Goal: Communication & Community: Answer question/provide support

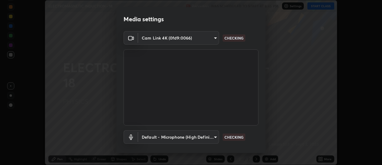
scroll to position [31, 0]
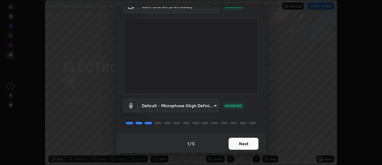
click at [236, 143] on button "Next" at bounding box center [244, 143] width 30 height 12
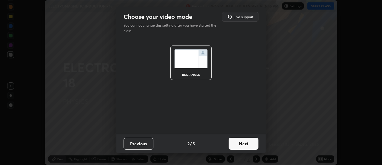
scroll to position [0, 0]
click at [236, 145] on button "Next" at bounding box center [244, 143] width 30 height 12
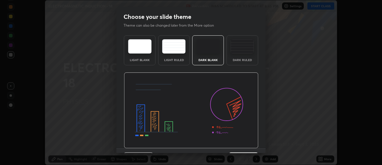
scroll to position [15, 0]
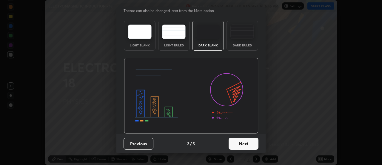
click at [243, 145] on button "Next" at bounding box center [244, 143] width 30 height 12
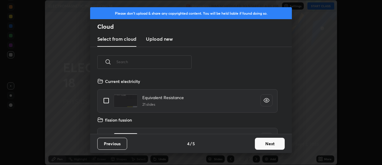
scroll to position [56, 192]
click at [261, 145] on button "Next" at bounding box center [270, 143] width 30 height 12
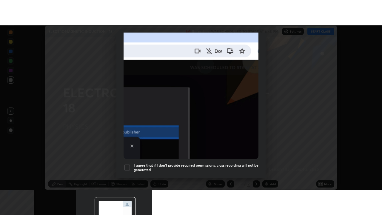
scroll to position [153, 0]
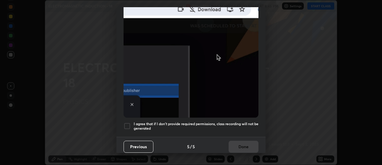
click at [128, 122] on div at bounding box center [127, 125] width 7 height 7
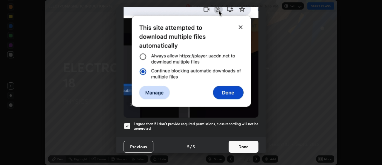
click at [238, 143] on button "Done" at bounding box center [244, 146] width 30 height 12
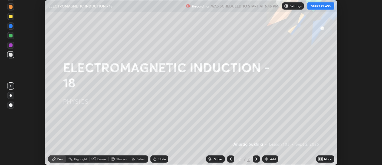
click at [319, 9] on button "START CLASS" at bounding box center [321, 5] width 27 height 7
click at [322, 157] on icon at bounding box center [321, 157] width 1 height 1
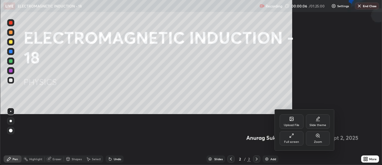
click at [294, 128] on div "Upload File" at bounding box center [292, 121] width 24 height 14
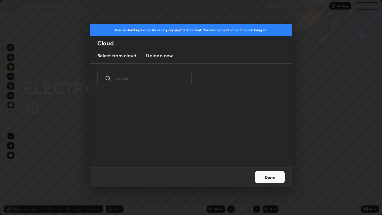
scroll to position [73, 192]
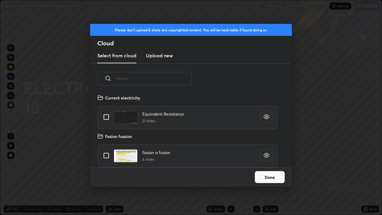
click at [271, 164] on button "Done" at bounding box center [270, 177] width 30 height 12
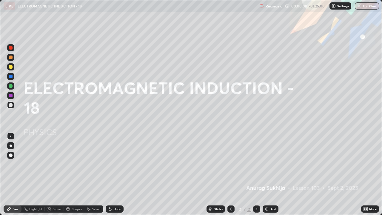
click at [272, 164] on div "Add" at bounding box center [271, 208] width 16 height 7
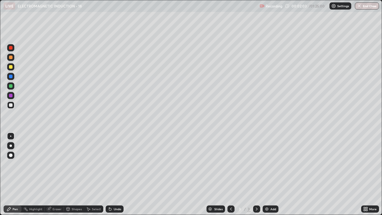
click at [113, 164] on div "Undo" at bounding box center [115, 208] width 18 height 7
click at [58, 164] on div "Eraser" at bounding box center [57, 209] width 9 height 3
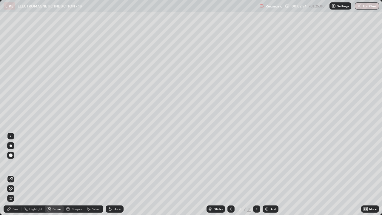
click at [15, 164] on div "Pen" at bounding box center [15, 209] width 5 height 3
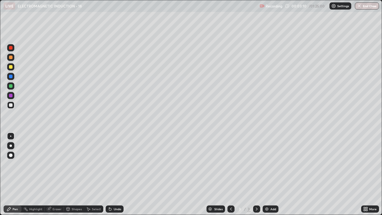
click at [113, 164] on div "Undo" at bounding box center [115, 208] width 18 height 7
click at [269, 164] on div "Add" at bounding box center [271, 208] width 16 height 7
click at [10, 68] on div at bounding box center [11, 67] width 4 height 4
click at [10, 105] on div at bounding box center [11, 105] width 4 height 4
click at [109, 164] on icon at bounding box center [110, 209] width 2 height 2
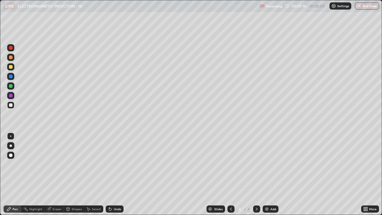
click at [233, 164] on div at bounding box center [231, 208] width 7 height 7
click at [256, 164] on icon at bounding box center [256, 209] width 5 height 5
click at [11, 106] on div at bounding box center [11, 105] width 4 height 4
click at [266, 164] on img at bounding box center [267, 209] width 5 height 5
click at [15, 164] on div "Pen" at bounding box center [15, 209] width 5 height 3
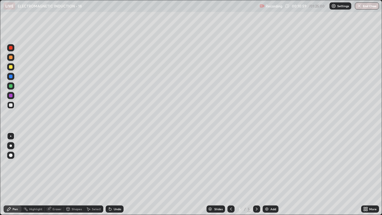
click at [10, 106] on div at bounding box center [11, 105] width 4 height 4
click at [114, 164] on div "Undo" at bounding box center [117, 209] width 7 height 3
click at [11, 66] on div at bounding box center [11, 67] width 4 height 4
click at [10, 68] on div at bounding box center [11, 67] width 4 height 4
click at [11, 105] on div at bounding box center [11, 105] width 4 height 4
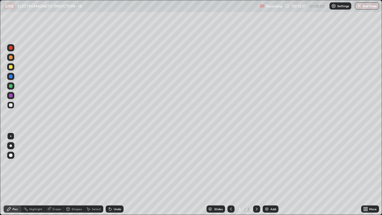
click at [10, 105] on div at bounding box center [11, 105] width 4 height 4
click at [11, 105] on div at bounding box center [11, 105] width 4 height 4
click at [9, 67] on div at bounding box center [11, 67] width 4 height 4
click at [9, 108] on div at bounding box center [10, 105] width 7 height 7
click at [8, 107] on div at bounding box center [10, 105] width 7 height 7
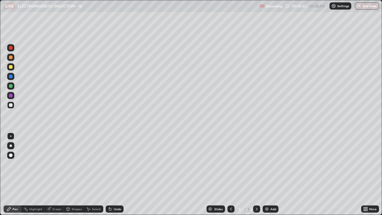
click at [10, 67] on div at bounding box center [11, 67] width 4 height 4
click at [10, 105] on div at bounding box center [11, 105] width 4 height 4
click at [10, 68] on div at bounding box center [11, 67] width 4 height 4
click at [9, 105] on div at bounding box center [11, 105] width 4 height 4
click at [110, 164] on icon at bounding box center [110, 209] width 2 height 2
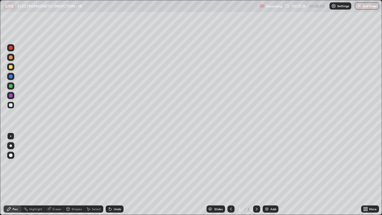
click at [266, 164] on img at bounding box center [267, 209] width 5 height 5
click at [10, 107] on div at bounding box center [11, 105] width 4 height 4
click at [229, 164] on icon at bounding box center [231, 209] width 5 height 5
click at [256, 164] on icon at bounding box center [256, 209] width 5 height 5
click at [230, 164] on icon at bounding box center [231, 209] width 2 height 3
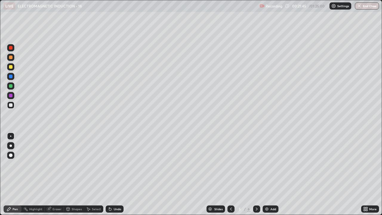
click at [256, 164] on icon at bounding box center [256, 209] width 5 height 5
click at [11, 105] on div at bounding box center [11, 105] width 4 height 4
click at [10, 67] on div at bounding box center [11, 67] width 4 height 4
click at [56, 164] on div "Eraser" at bounding box center [57, 209] width 9 height 3
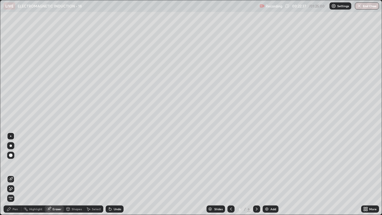
click at [15, 164] on div "Pen" at bounding box center [15, 209] width 5 height 3
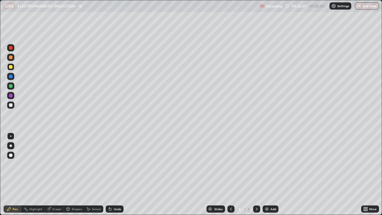
click at [112, 164] on div "Undo" at bounding box center [115, 208] width 18 height 7
click at [10, 105] on div at bounding box center [11, 105] width 4 height 4
click at [228, 164] on div at bounding box center [231, 208] width 7 height 7
click at [256, 164] on icon at bounding box center [256, 209] width 5 height 5
click at [12, 66] on div at bounding box center [11, 67] width 4 height 4
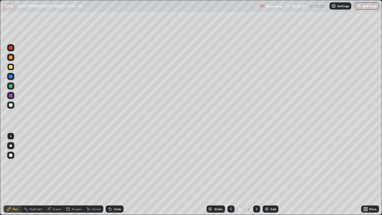
click at [230, 164] on icon at bounding box center [231, 209] width 5 height 5
click at [10, 66] on div at bounding box center [11, 67] width 4 height 4
click at [57, 164] on div "Eraser" at bounding box center [57, 209] width 9 height 3
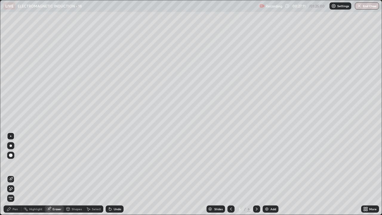
click at [16, 164] on div "Pen" at bounding box center [15, 209] width 5 height 3
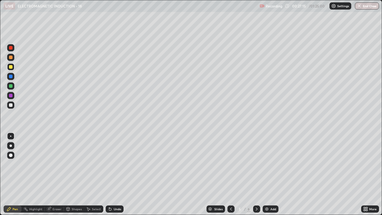
click at [111, 164] on icon at bounding box center [110, 209] width 5 height 5
click at [59, 164] on div "Eraser" at bounding box center [57, 209] width 9 height 3
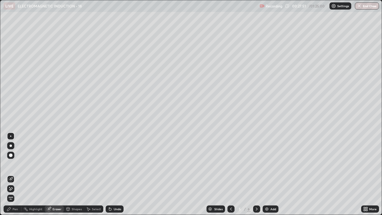
click at [16, 164] on div "Pen" at bounding box center [15, 209] width 5 height 3
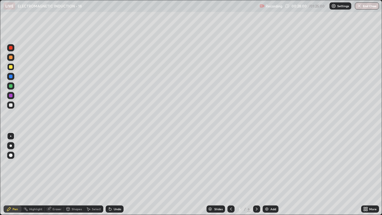
click at [61, 164] on div "Eraser" at bounding box center [54, 208] width 19 height 7
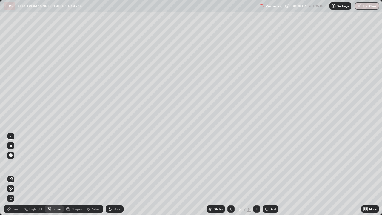
click at [17, 164] on div "Pen" at bounding box center [15, 209] width 5 height 3
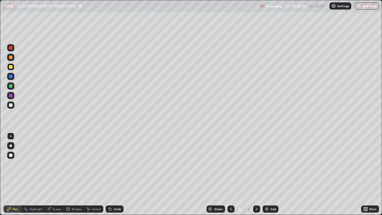
click at [11, 106] on div at bounding box center [11, 105] width 4 height 4
click at [53, 164] on div "Eraser" at bounding box center [57, 209] width 9 height 3
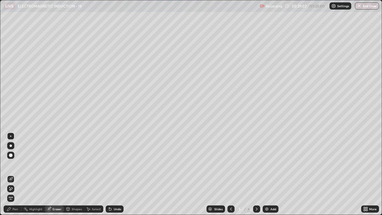
click at [16, 164] on div "Pen" at bounding box center [15, 209] width 5 height 3
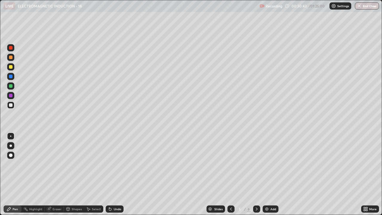
click at [256, 164] on icon at bounding box center [257, 209] width 2 height 3
click at [11, 68] on div at bounding box center [11, 67] width 4 height 4
click at [10, 103] on div at bounding box center [11, 105] width 4 height 4
click at [12, 105] on div at bounding box center [11, 105] width 4 height 4
click at [54, 164] on div "Eraser" at bounding box center [57, 209] width 9 height 3
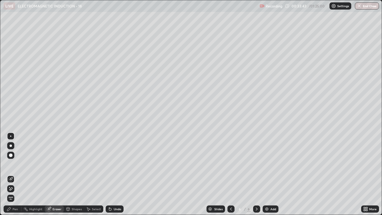
click at [13, 164] on div "Pen" at bounding box center [15, 209] width 5 height 3
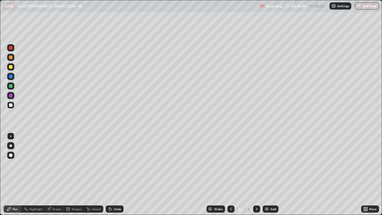
click at [231, 164] on icon at bounding box center [231, 209] width 5 height 5
click at [253, 164] on div at bounding box center [256, 208] width 7 height 7
click at [268, 164] on img at bounding box center [267, 209] width 5 height 5
click at [11, 107] on div at bounding box center [10, 105] width 7 height 7
click at [8, 105] on div at bounding box center [10, 105] width 7 height 7
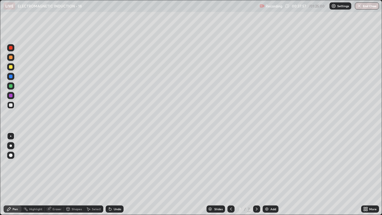
click at [11, 68] on div at bounding box center [11, 67] width 4 height 4
click at [10, 105] on div at bounding box center [11, 105] width 4 height 4
click at [8, 65] on div at bounding box center [10, 66] width 7 height 7
click at [12, 68] on div at bounding box center [11, 67] width 4 height 4
click at [10, 85] on div at bounding box center [11, 86] width 4 height 4
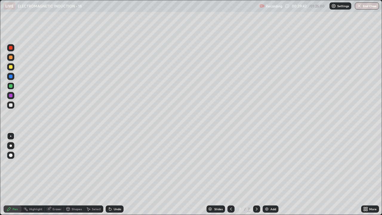
click at [9, 67] on div at bounding box center [11, 67] width 4 height 4
click at [12, 57] on div at bounding box center [11, 58] width 4 height 4
click at [7, 104] on div at bounding box center [10, 105] width 7 height 7
click at [10, 67] on div at bounding box center [11, 67] width 4 height 4
click at [11, 106] on div at bounding box center [11, 105] width 4 height 4
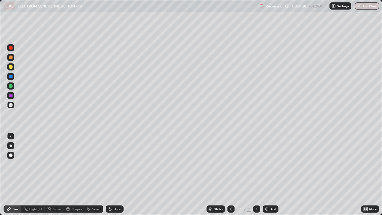
click at [11, 57] on div at bounding box center [11, 58] width 4 height 4
click at [231, 164] on icon at bounding box center [231, 209] width 5 height 5
click at [232, 164] on icon at bounding box center [231, 209] width 5 height 5
click at [253, 164] on div at bounding box center [256, 208] width 7 height 7
click at [257, 164] on icon at bounding box center [256, 209] width 5 height 5
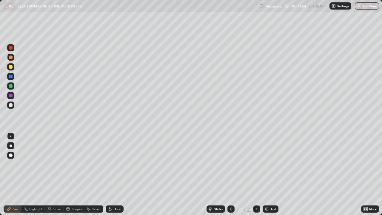
click at [118, 164] on div "Undo" at bounding box center [117, 209] width 7 height 3
click at [116, 164] on div "Undo" at bounding box center [117, 209] width 7 height 3
click at [10, 67] on div at bounding box center [11, 67] width 4 height 4
click at [10, 56] on div at bounding box center [11, 58] width 4 height 4
click at [114, 164] on div "Undo" at bounding box center [117, 209] width 7 height 3
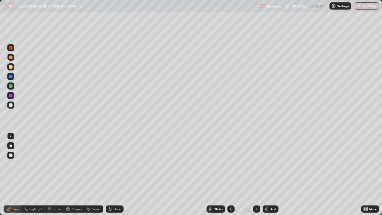
click at [114, 164] on div "Undo" at bounding box center [117, 209] width 7 height 3
click at [10, 105] on div at bounding box center [11, 105] width 4 height 4
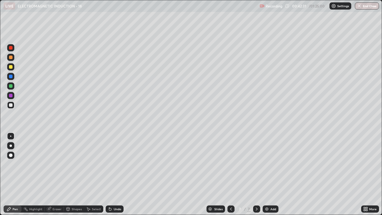
click at [10, 107] on div at bounding box center [11, 105] width 4 height 4
click at [113, 164] on div "Undo" at bounding box center [115, 208] width 18 height 7
click at [112, 164] on div "Undo" at bounding box center [115, 208] width 18 height 7
click at [113, 164] on div "Undo" at bounding box center [115, 208] width 18 height 7
click at [112, 164] on div "Undo" at bounding box center [115, 208] width 18 height 7
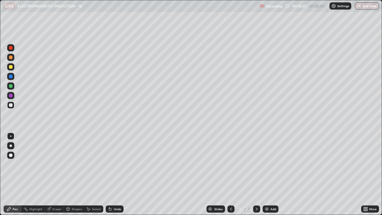
click at [113, 164] on div "Undo" at bounding box center [115, 208] width 18 height 7
click at [112, 164] on div "Undo" at bounding box center [115, 208] width 18 height 7
click at [113, 164] on div "Undo" at bounding box center [115, 208] width 18 height 7
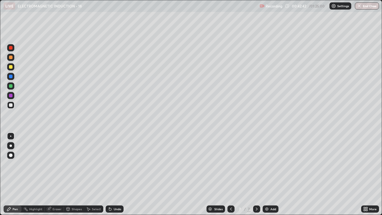
click at [112, 164] on div "Undo" at bounding box center [115, 208] width 18 height 7
click at [8, 67] on div at bounding box center [10, 66] width 7 height 7
click at [10, 60] on div at bounding box center [10, 57] width 7 height 7
click at [11, 47] on div at bounding box center [11, 48] width 4 height 4
click at [11, 87] on div at bounding box center [11, 86] width 4 height 4
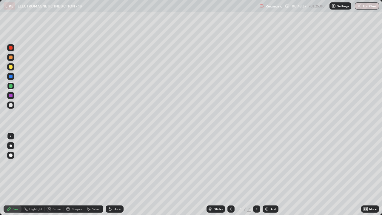
click at [11, 66] on div at bounding box center [11, 67] width 4 height 4
click at [90, 164] on icon at bounding box center [88, 209] width 5 height 5
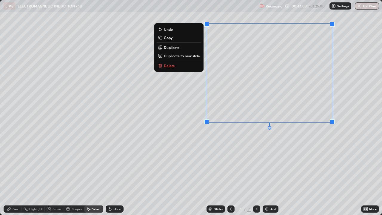
click at [183, 65] on button "Delete" at bounding box center [179, 65] width 44 height 7
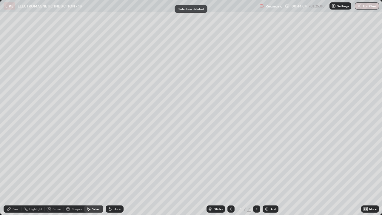
click at [12, 164] on div "Pen" at bounding box center [13, 208] width 18 height 7
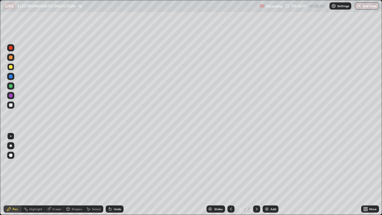
click at [11, 48] on div at bounding box center [11, 48] width 4 height 4
click at [12, 85] on div at bounding box center [11, 86] width 4 height 4
click at [9, 105] on div at bounding box center [11, 105] width 4 height 4
click at [91, 164] on div "Select" at bounding box center [93, 208] width 19 height 7
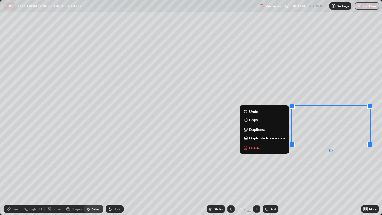
click at [256, 150] on button "Delete" at bounding box center [264, 147] width 44 height 7
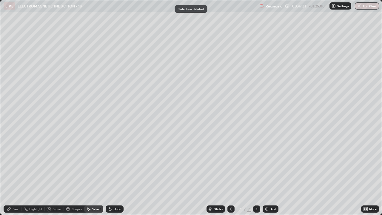
click at [11, 164] on div "Pen" at bounding box center [13, 208] width 18 height 7
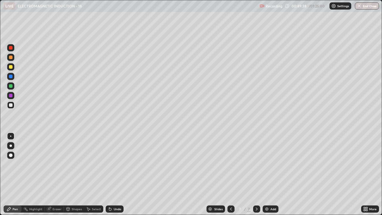
click at [272, 164] on div "Add" at bounding box center [274, 209] width 6 height 3
click at [230, 164] on icon at bounding box center [231, 209] width 5 height 5
click at [256, 164] on icon at bounding box center [256, 209] width 5 height 5
click at [231, 164] on icon at bounding box center [231, 209] width 5 height 5
click at [256, 164] on icon at bounding box center [256, 209] width 5 height 5
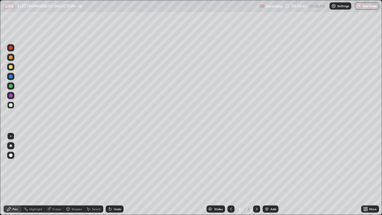
click at [230, 164] on icon at bounding box center [231, 209] width 2 height 3
click at [99, 164] on div "Select" at bounding box center [93, 208] width 19 height 7
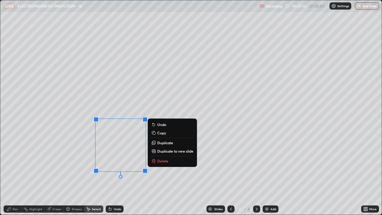
click at [158, 163] on p "Delete" at bounding box center [162, 161] width 11 height 5
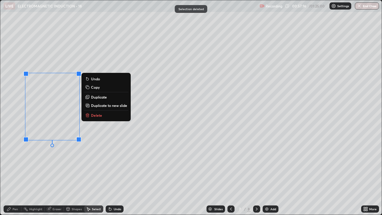
click at [76, 156] on div "0 ° Undo Copy Duplicate Duplicate to new slide Delete" at bounding box center [191, 107] width 382 height 214
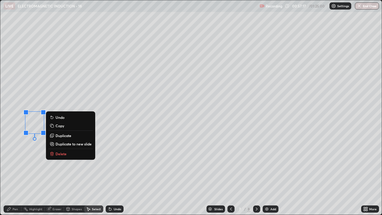
click at [62, 154] on p "Delete" at bounding box center [61, 153] width 11 height 5
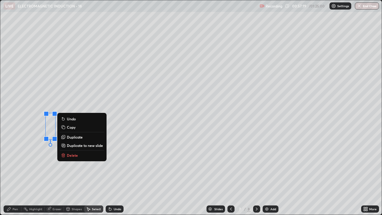
click at [64, 154] on icon at bounding box center [63, 153] width 2 height 1
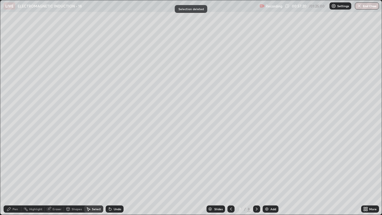
click at [55, 164] on div "Eraser" at bounding box center [57, 209] width 9 height 3
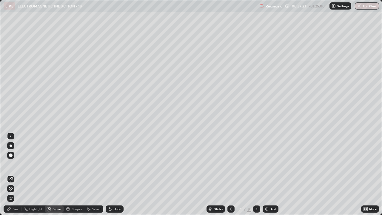
click at [16, 164] on div "Pen" at bounding box center [15, 209] width 5 height 3
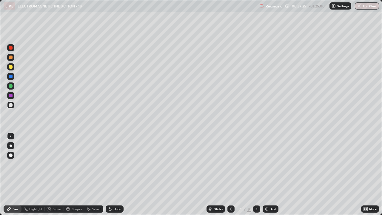
click at [9, 105] on div at bounding box center [11, 105] width 4 height 4
click at [10, 68] on div at bounding box center [11, 67] width 4 height 4
click at [11, 106] on div at bounding box center [11, 105] width 4 height 4
click at [55, 164] on div "Eraser" at bounding box center [57, 209] width 9 height 3
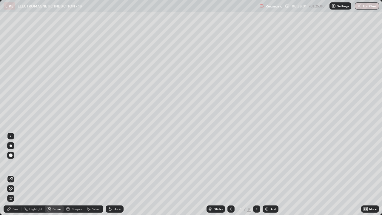
click at [16, 164] on div "Pen" at bounding box center [15, 209] width 5 height 3
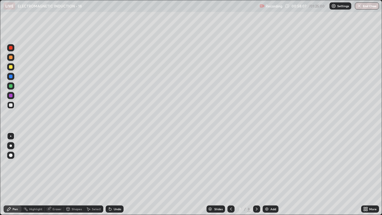
click at [113, 164] on div "Undo" at bounding box center [115, 208] width 18 height 7
click at [7, 85] on div at bounding box center [10, 85] width 7 height 7
click at [10, 105] on div at bounding box center [11, 105] width 4 height 4
click at [10, 104] on div at bounding box center [11, 105] width 4 height 4
click at [55, 164] on div "Eraser" at bounding box center [57, 209] width 9 height 3
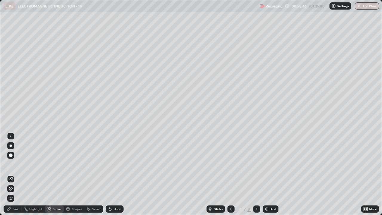
click at [13, 164] on div "Pen" at bounding box center [15, 209] width 5 height 3
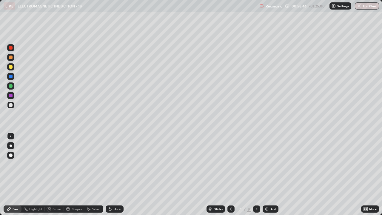
click at [12, 105] on div at bounding box center [11, 105] width 4 height 4
click at [11, 106] on div at bounding box center [11, 105] width 4 height 4
click at [114, 164] on div "Undo" at bounding box center [117, 209] width 7 height 3
click at [255, 164] on icon at bounding box center [256, 209] width 5 height 5
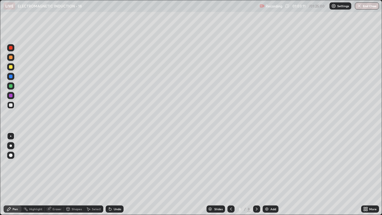
click at [60, 164] on div "Eraser" at bounding box center [57, 209] width 9 height 3
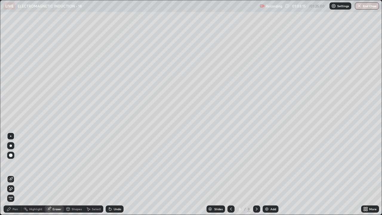
click at [13, 164] on div "Pen" at bounding box center [15, 209] width 5 height 3
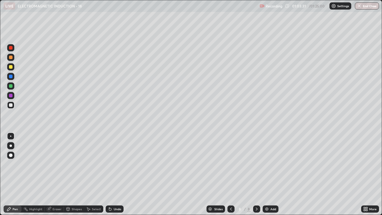
click at [90, 164] on div "Select" at bounding box center [93, 208] width 19 height 7
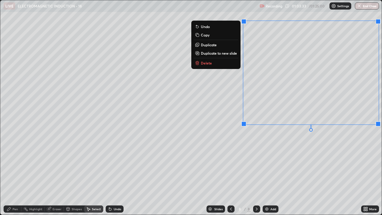
click at [201, 65] on p "Delete" at bounding box center [206, 63] width 11 height 5
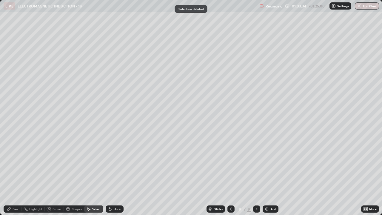
click at [12, 164] on div "Pen" at bounding box center [13, 208] width 18 height 7
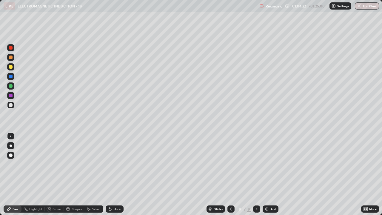
click at [10, 105] on div at bounding box center [11, 105] width 4 height 4
click at [9, 67] on div at bounding box center [11, 67] width 4 height 4
click at [266, 164] on img at bounding box center [267, 209] width 5 height 5
click at [10, 106] on div at bounding box center [11, 105] width 4 height 4
click at [9, 68] on div at bounding box center [11, 67] width 4 height 4
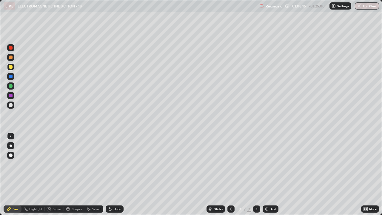
click at [87, 164] on icon at bounding box center [88, 210] width 3 height 4
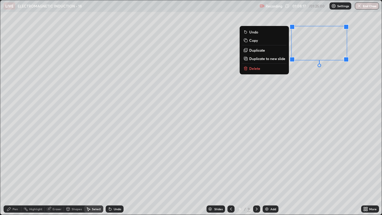
click at [254, 68] on p "Delete" at bounding box center [254, 68] width 11 height 5
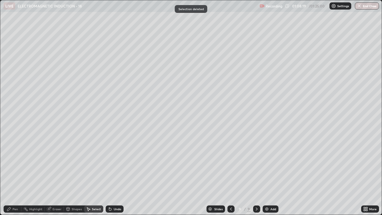
click at [14, 164] on div "Pen" at bounding box center [15, 209] width 5 height 3
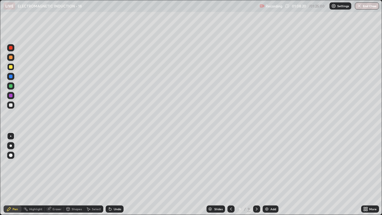
click at [9, 105] on div at bounding box center [10, 105] width 7 height 7
click at [55, 164] on div "Eraser" at bounding box center [57, 209] width 9 height 3
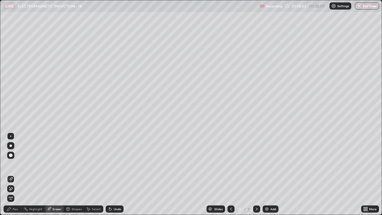
click at [14, 164] on div "Pen" at bounding box center [15, 209] width 5 height 3
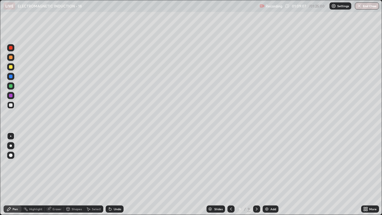
click at [8, 67] on div at bounding box center [10, 66] width 7 height 7
click at [10, 67] on div at bounding box center [11, 67] width 4 height 4
click at [11, 67] on div at bounding box center [11, 67] width 4 height 4
click at [9, 86] on div at bounding box center [11, 86] width 4 height 4
click at [10, 104] on div at bounding box center [11, 105] width 4 height 4
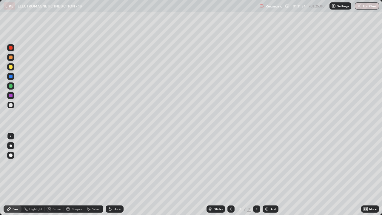
click at [10, 66] on div at bounding box center [11, 67] width 4 height 4
click at [9, 105] on div at bounding box center [11, 105] width 4 height 4
click at [87, 164] on icon at bounding box center [88, 209] width 5 height 5
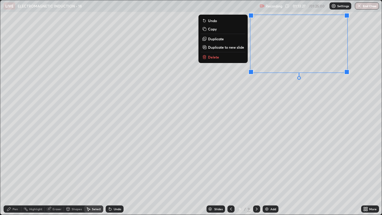
click at [239, 58] on button "Delete" at bounding box center [223, 56] width 44 height 7
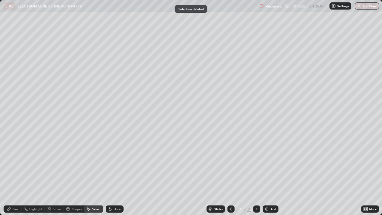
click at [12, 164] on div "Pen" at bounding box center [13, 208] width 18 height 7
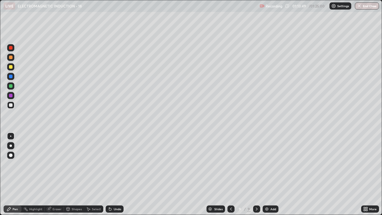
click at [114, 164] on div "Undo" at bounding box center [117, 209] width 7 height 3
click at [110, 164] on icon at bounding box center [110, 209] width 5 height 5
click at [111, 164] on icon at bounding box center [110, 209] width 5 height 5
click at [112, 164] on div "Undo" at bounding box center [115, 208] width 18 height 7
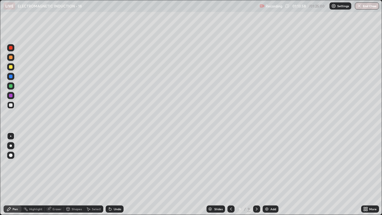
click at [114, 164] on div "Undo" at bounding box center [117, 209] width 7 height 3
click at [113, 164] on div "Undo" at bounding box center [115, 208] width 18 height 7
click at [114, 164] on div "Undo" at bounding box center [117, 209] width 7 height 3
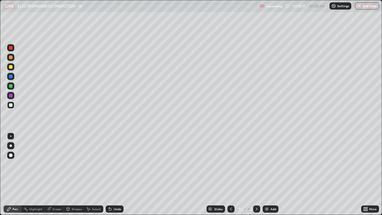
click at [9, 67] on div at bounding box center [11, 67] width 4 height 4
click at [14, 70] on div at bounding box center [10, 67] width 7 height 10
click at [114, 164] on div "Undo" at bounding box center [115, 208] width 18 height 7
click at [116, 164] on div "Undo" at bounding box center [117, 209] width 7 height 3
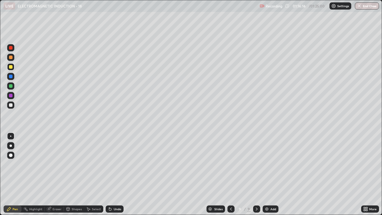
click at [112, 164] on div "Undo" at bounding box center [115, 208] width 18 height 7
click at [113, 164] on div "Undo" at bounding box center [115, 208] width 18 height 7
click at [10, 87] on div at bounding box center [11, 86] width 4 height 4
click at [10, 68] on div at bounding box center [11, 67] width 4 height 4
click at [10, 83] on div at bounding box center [10, 85] width 7 height 7
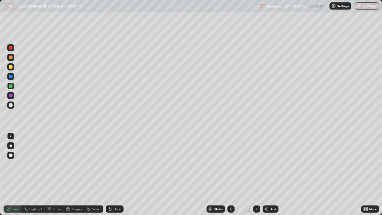
click at [13, 105] on div at bounding box center [10, 105] width 7 height 7
click at [32, 164] on div "Highlight" at bounding box center [32, 208] width 23 height 7
click at [56, 164] on div "Eraser" at bounding box center [54, 208] width 19 height 7
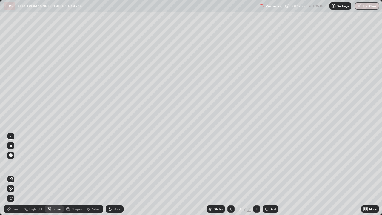
click at [6, 164] on div "Pen" at bounding box center [13, 208] width 18 height 7
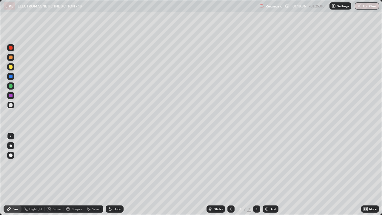
click at [94, 164] on div "Select" at bounding box center [96, 209] width 9 height 3
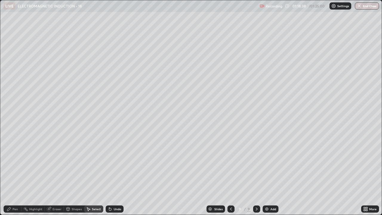
click at [15, 164] on div "Pen" at bounding box center [15, 209] width 5 height 3
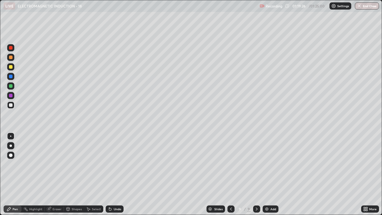
click at [255, 164] on icon at bounding box center [256, 209] width 5 height 5
click at [267, 164] on img at bounding box center [267, 209] width 5 height 5
click at [230, 164] on icon at bounding box center [230, 209] width 5 height 5
click at [256, 164] on icon at bounding box center [256, 209] width 5 height 5
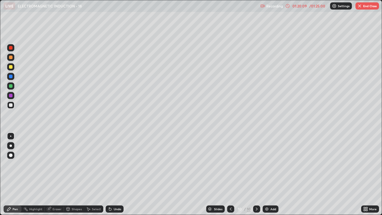
click at [231, 164] on icon at bounding box center [230, 209] width 5 height 5
click at [254, 164] on div at bounding box center [256, 208] width 7 height 7
click at [230, 164] on icon at bounding box center [230, 209] width 5 height 5
click at [256, 164] on icon at bounding box center [257, 209] width 2 height 3
click at [230, 164] on icon at bounding box center [230, 209] width 5 height 5
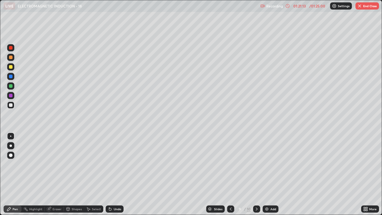
click at [10, 86] on div at bounding box center [11, 86] width 4 height 4
click at [257, 164] on icon at bounding box center [256, 209] width 5 height 5
click at [11, 67] on div at bounding box center [11, 67] width 4 height 4
click at [230, 164] on icon at bounding box center [230, 209] width 5 height 5
click at [256, 164] on icon at bounding box center [257, 209] width 2 height 3
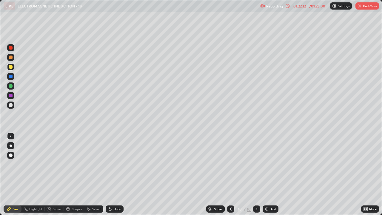
click at [227, 164] on div at bounding box center [230, 208] width 7 height 7
click at [256, 164] on icon at bounding box center [256, 209] width 5 height 5
click at [15, 164] on div "Pen" at bounding box center [13, 208] width 18 height 7
click at [11, 102] on div at bounding box center [10, 105] width 7 height 7
click at [228, 164] on div at bounding box center [230, 208] width 7 height 7
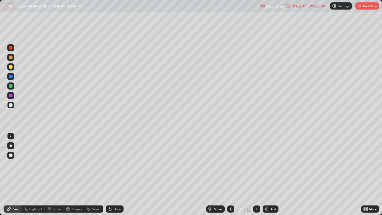
click at [10, 65] on div at bounding box center [11, 67] width 4 height 4
click at [15, 13] on div "Erase all" at bounding box center [11, 107] width 14 height 191
click at [256, 164] on icon at bounding box center [256, 209] width 5 height 5
click at [9, 69] on div at bounding box center [10, 66] width 7 height 7
click at [229, 164] on div at bounding box center [230, 208] width 7 height 7
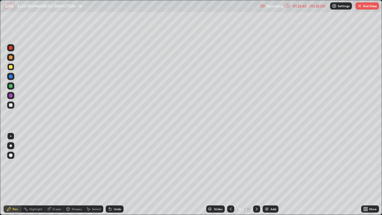
click at [256, 164] on icon at bounding box center [256, 209] width 5 height 5
click at [229, 164] on icon at bounding box center [230, 209] width 5 height 5
click at [230, 164] on icon at bounding box center [230, 209] width 5 height 5
click at [256, 164] on icon at bounding box center [256, 209] width 5 height 5
click at [259, 164] on div at bounding box center [256, 208] width 7 height 7
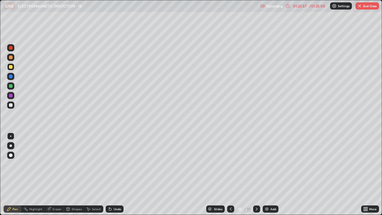
click at [231, 164] on icon at bounding box center [230, 209] width 5 height 5
click at [256, 164] on icon at bounding box center [256, 209] width 5 height 5
click at [112, 164] on div "Undo" at bounding box center [115, 208] width 18 height 7
click at [231, 164] on icon at bounding box center [230, 209] width 5 height 5
click at [256, 164] on icon at bounding box center [256, 209] width 5 height 5
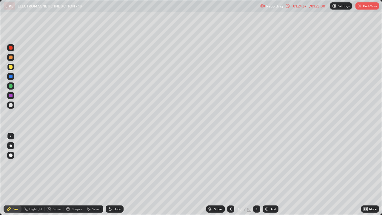
click at [230, 164] on icon at bounding box center [231, 209] width 2 height 3
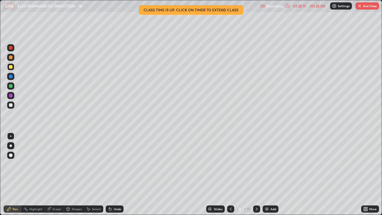
click at [230, 164] on icon at bounding box center [230, 209] width 5 height 5
click at [253, 164] on div at bounding box center [256, 209] width 7 height 12
click at [230, 164] on icon at bounding box center [230, 209] width 5 height 5
click at [88, 164] on icon at bounding box center [88, 209] width 5 height 5
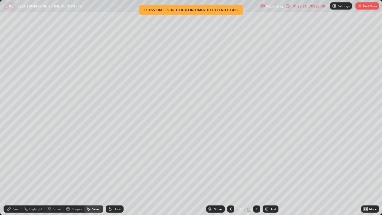
click at [16, 164] on div "Pen" at bounding box center [13, 208] width 18 height 7
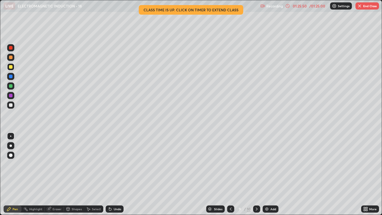
click at [312, 4] on div "/ 01:25:00" at bounding box center [317, 6] width 19 height 4
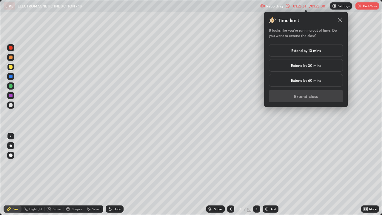
click at [314, 52] on h5 "Extend by 10 mins" at bounding box center [306, 50] width 30 height 5
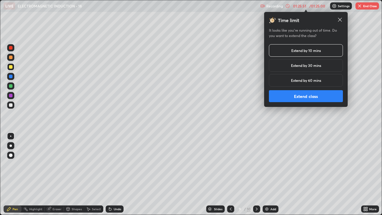
click at [313, 97] on button "Extend class" at bounding box center [306, 96] width 74 height 12
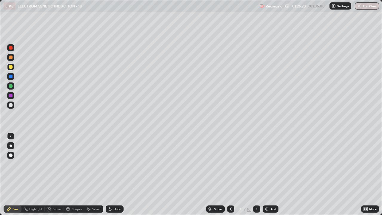
click at [56, 164] on div "Eraser" at bounding box center [54, 208] width 19 height 7
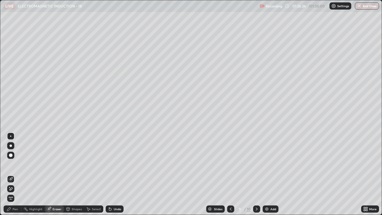
click at [13, 164] on div "Pen" at bounding box center [13, 208] width 18 height 7
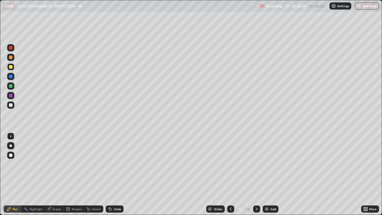
click at [11, 86] on div at bounding box center [11, 86] width 4 height 4
click at [54, 164] on div "Eraser" at bounding box center [57, 209] width 9 height 3
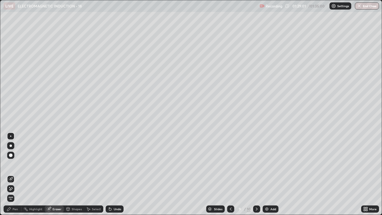
click at [18, 164] on div "Pen" at bounding box center [15, 209] width 5 height 3
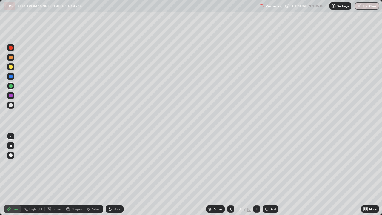
click at [59, 164] on div "Eraser" at bounding box center [57, 209] width 9 height 3
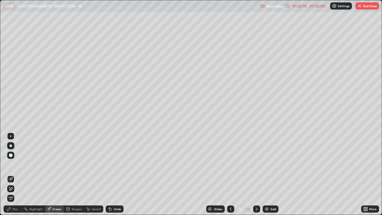
click at [14, 164] on div "Pen" at bounding box center [15, 209] width 5 height 3
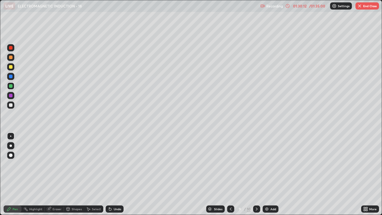
click at [11, 67] on div at bounding box center [11, 67] width 4 height 4
click at [13, 67] on div at bounding box center [10, 66] width 7 height 7
click at [58, 164] on div "Eraser" at bounding box center [57, 209] width 9 height 3
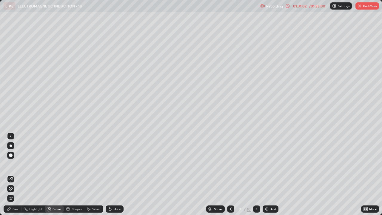
click at [18, 164] on div "Pen" at bounding box center [13, 208] width 18 height 7
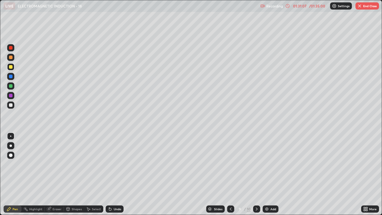
click at [60, 164] on div "Eraser" at bounding box center [54, 208] width 19 height 7
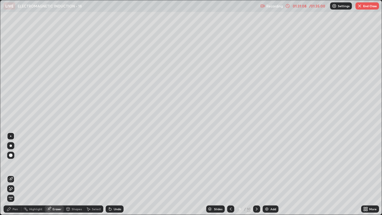
click at [14, 164] on div "Pen" at bounding box center [13, 208] width 18 height 7
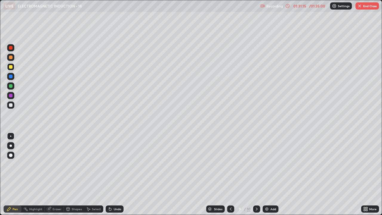
click at [257, 164] on icon at bounding box center [256, 209] width 5 height 5
click at [11, 105] on div at bounding box center [11, 105] width 4 height 4
click at [228, 164] on div at bounding box center [230, 208] width 7 height 7
click at [256, 164] on icon at bounding box center [256, 209] width 5 height 5
click at [365, 7] on button "End Class" at bounding box center [368, 5] width 24 height 7
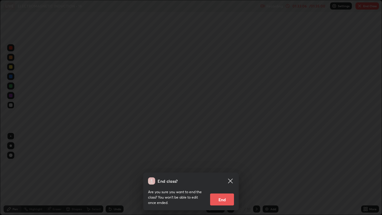
click at [229, 164] on button "End" at bounding box center [222, 199] width 24 height 12
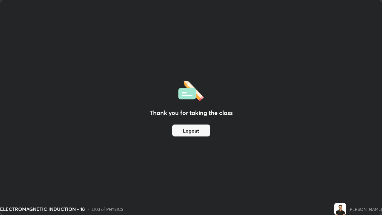
click at [189, 129] on button "Logout" at bounding box center [191, 131] width 38 height 12
